Goal: Find specific page/section: Find specific page/section

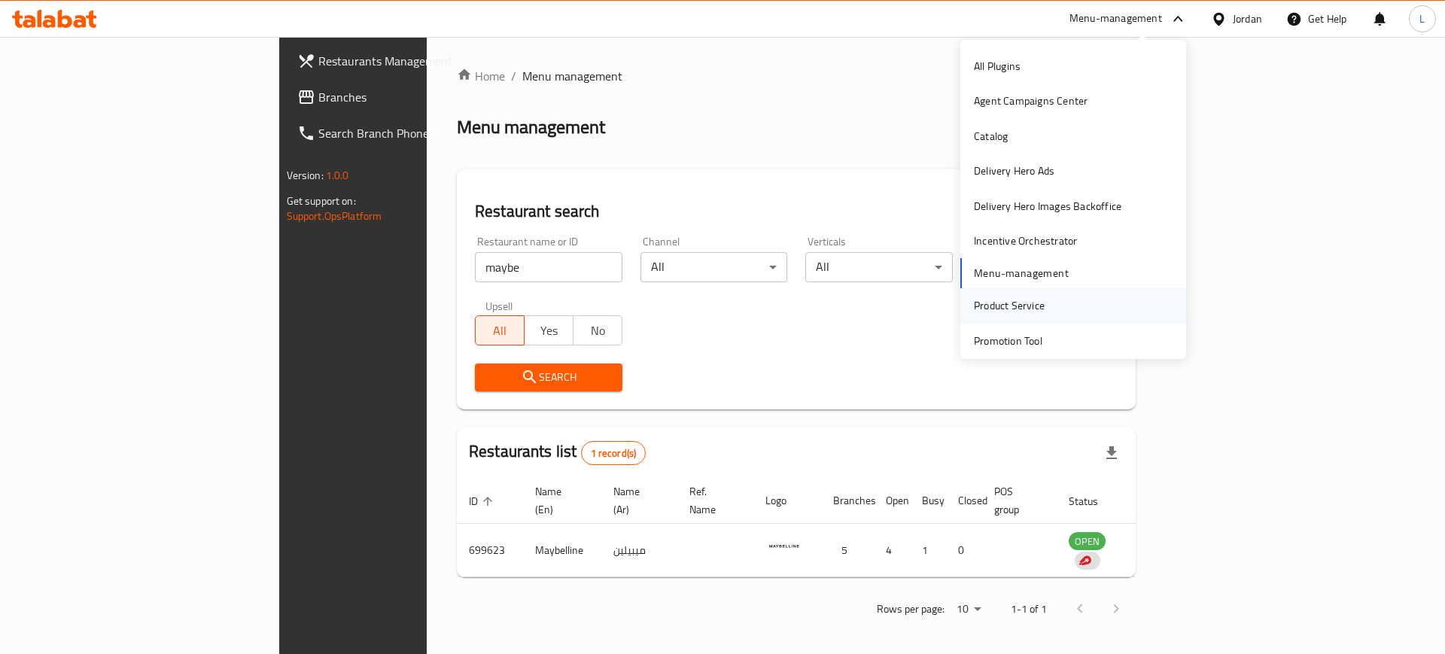
click at [1018, 302] on div "Product Service" at bounding box center [1009, 305] width 71 height 17
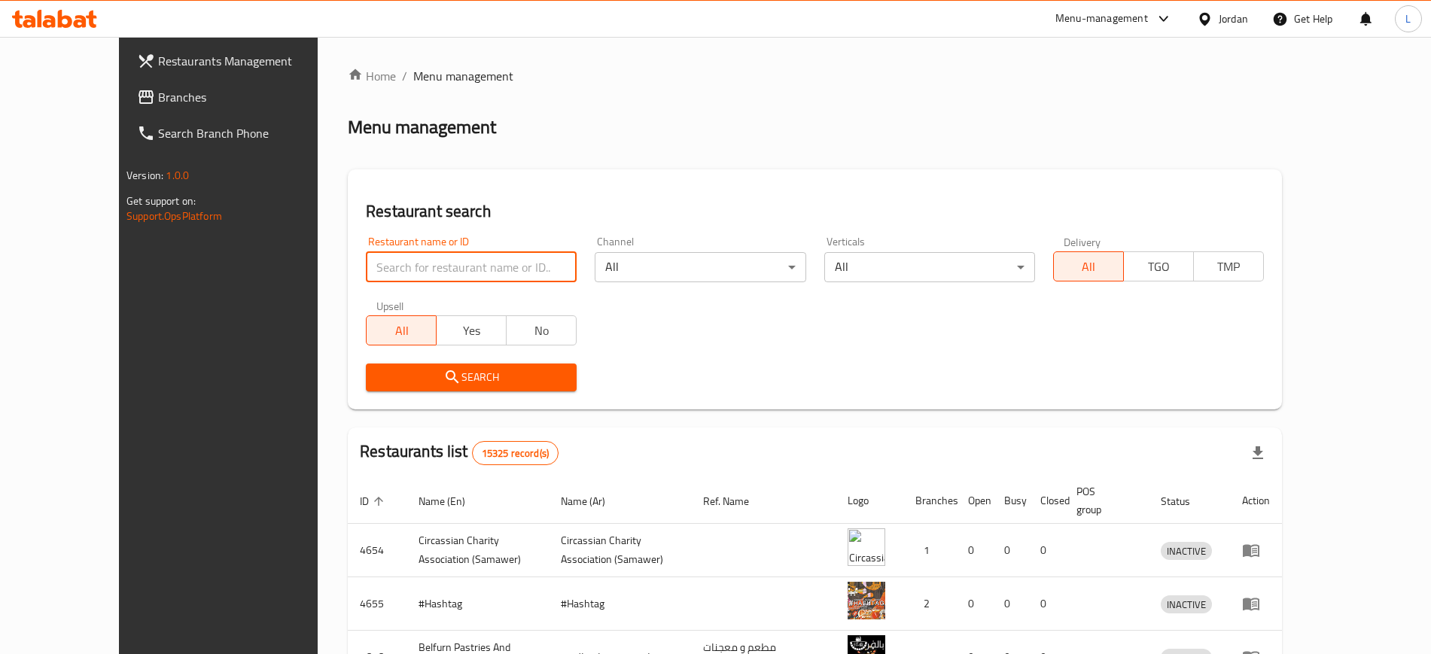
click at [366, 273] on input "search" at bounding box center [471, 267] width 211 height 30
click at [1108, 17] on div "Menu-management" at bounding box center [1101, 19] width 93 height 18
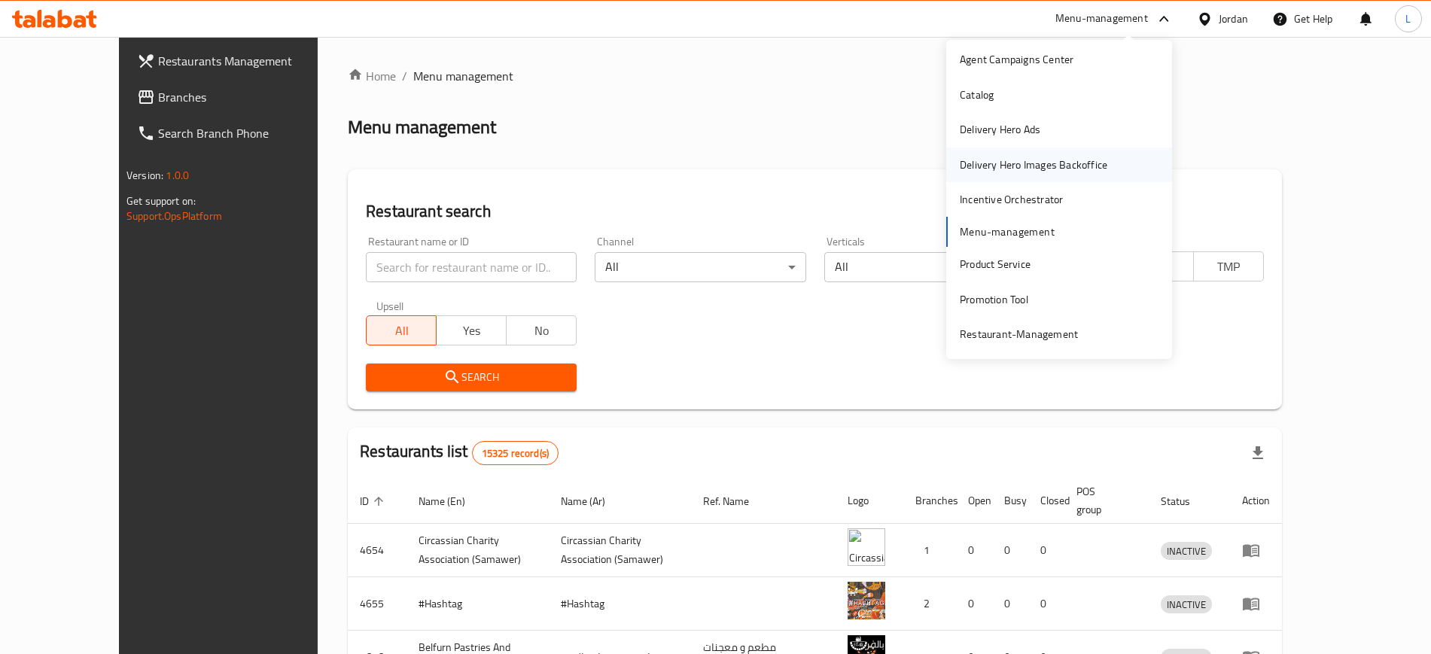
scroll to position [78, 0]
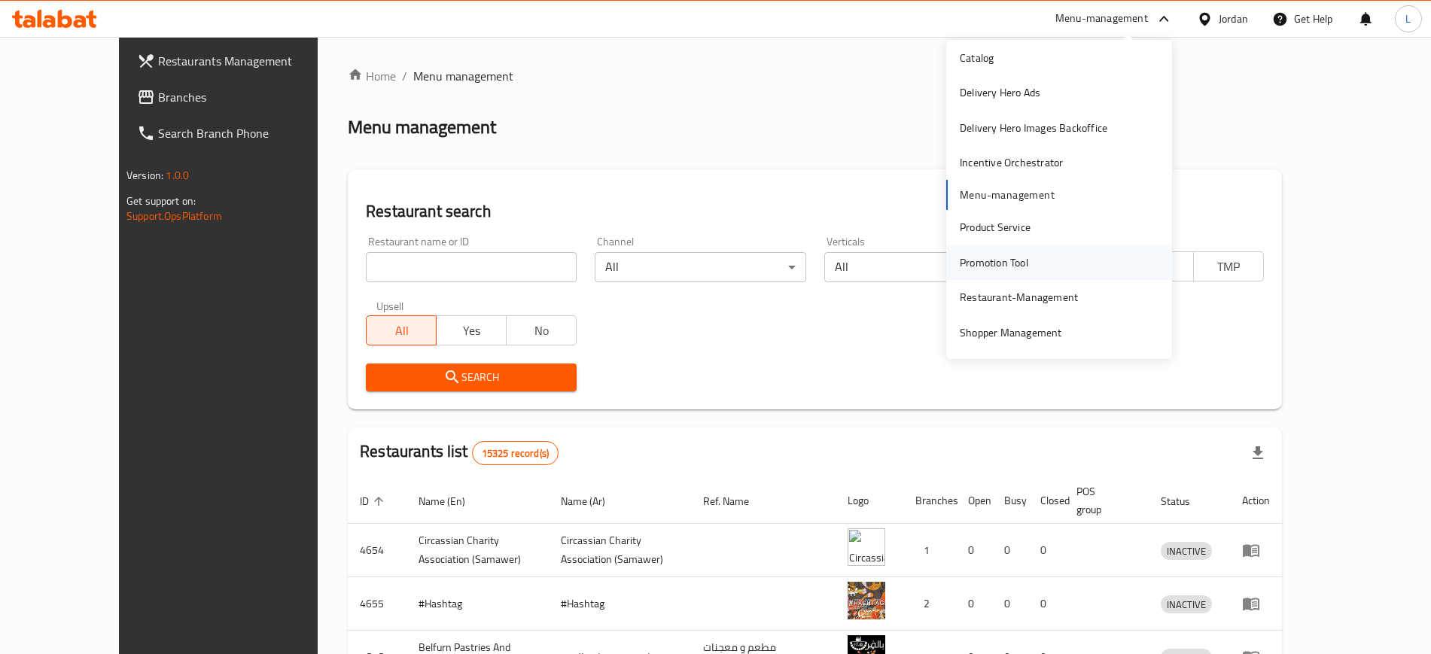
click at [999, 278] on div "Promotion Tool" at bounding box center [994, 262] width 93 height 35
